Goal: Task Accomplishment & Management: Manage account settings

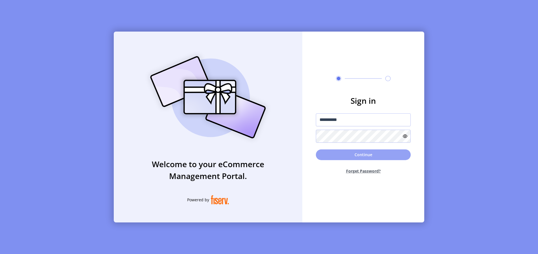
click at [344, 155] on button "Continue" at bounding box center [363, 155] width 95 height 11
